Goal: Navigation & Orientation: Find specific page/section

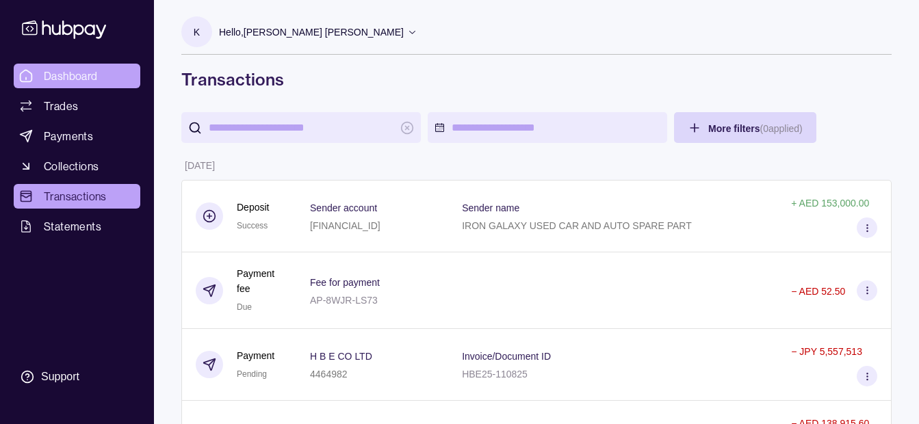
click at [77, 78] on span "Dashboard" at bounding box center [71, 76] width 54 height 16
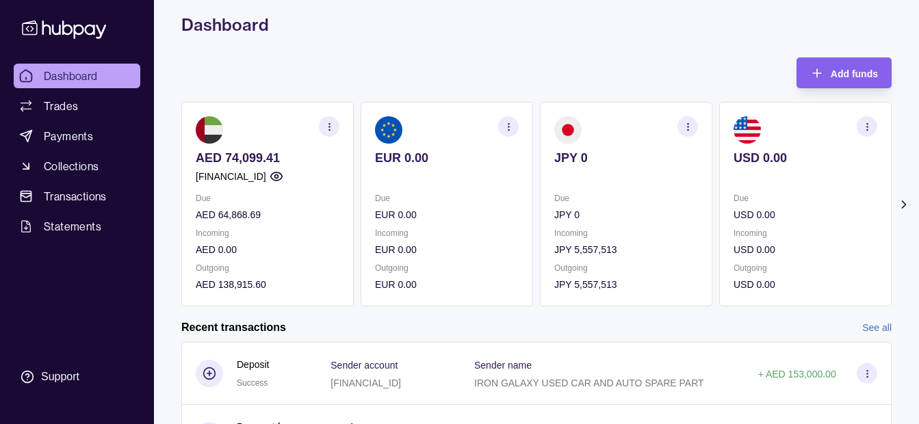
scroll to position [137, 0]
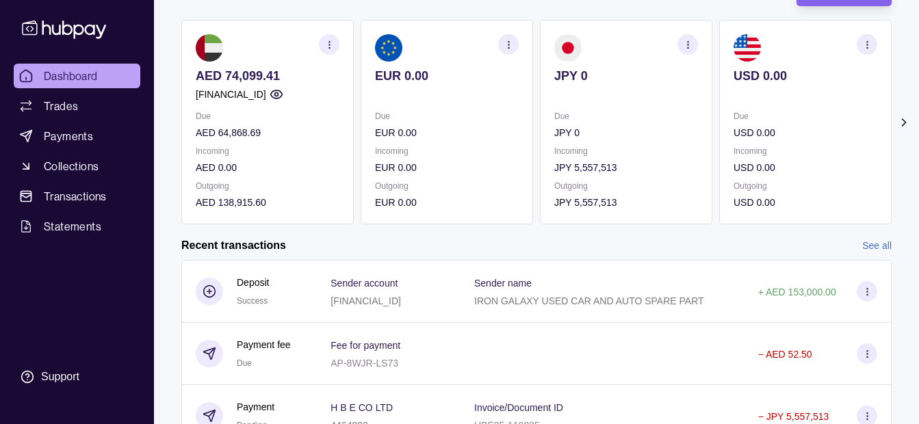
click at [77, 183] on ul "Dashboard Trades Payments Collections Transactions Statements" at bounding box center [77, 151] width 127 height 175
click at [78, 198] on span "Transactions" at bounding box center [75, 196] width 63 height 16
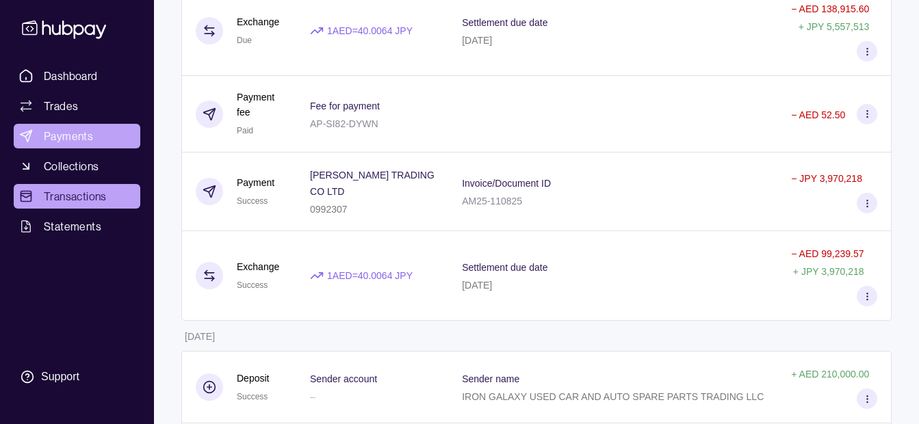
scroll to position [410, 0]
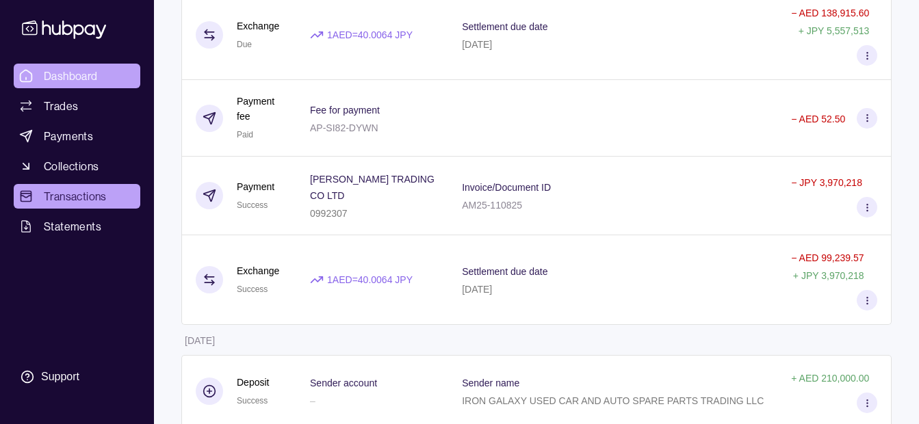
click at [83, 87] on link "Dashboard" at bounding box center [77, 76] width 127 height 25
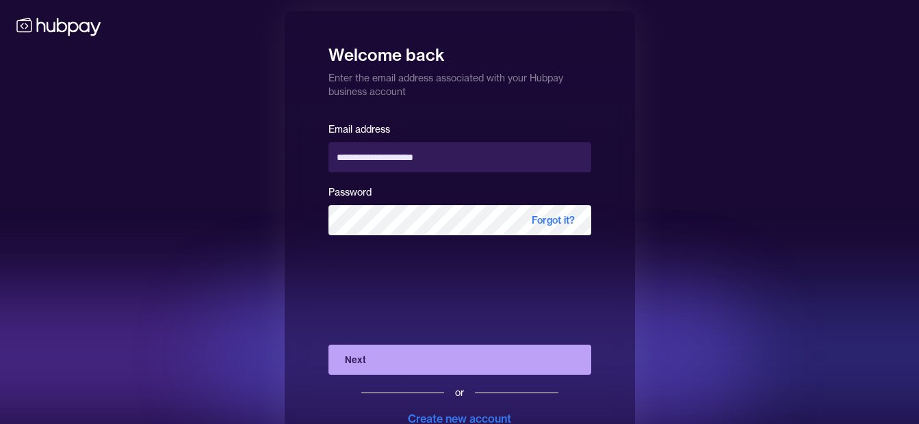
scroll to position [49, 0]
